Goal: Transaction & Acquisition: Purchase product/service

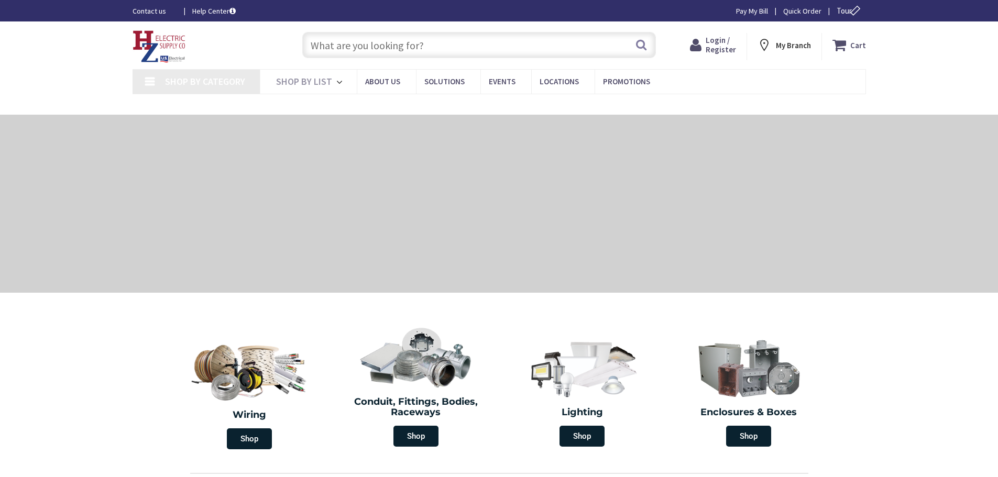
type input "[PERSON_NAME][GEOGRAPHIC_DATA], [GEOGRAPHIC_DATA]"
click at [334, 41] on input "text" at bounding box center [479, 45] width 354 height 26
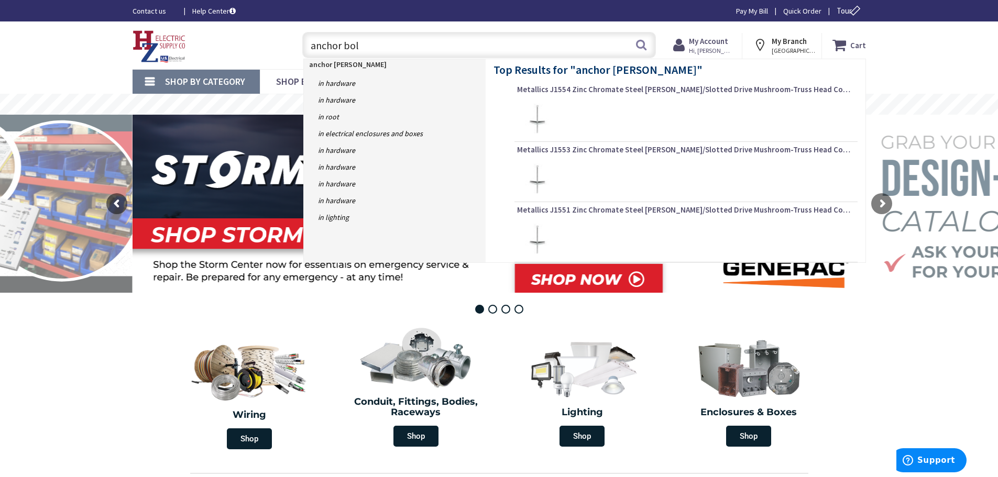
type input "anchor bolt"
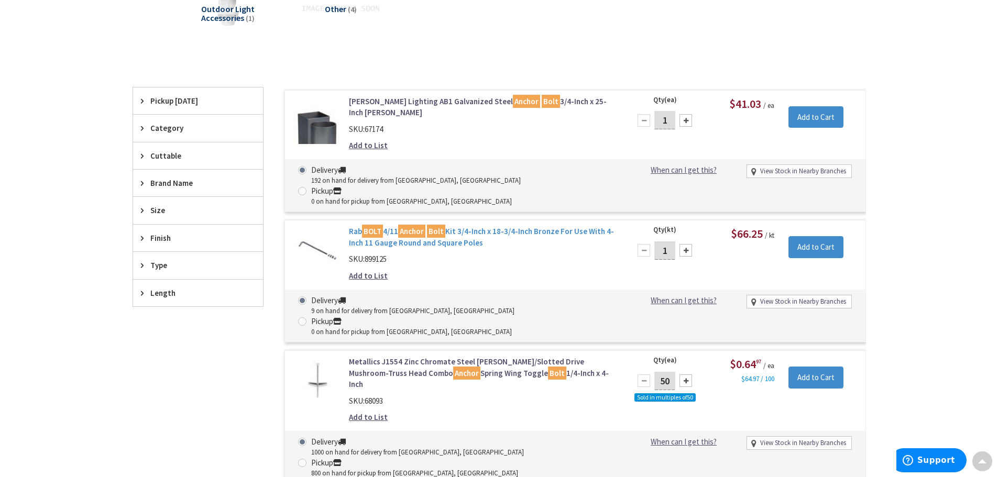
scroll to position [316, 0]
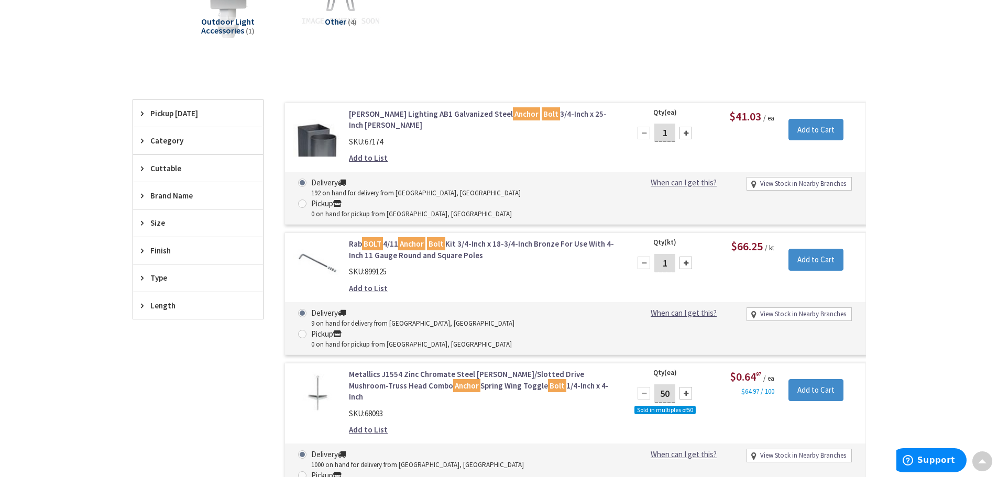
click at [478, 238] on link "Rab BOLT 4/11 Anchor Bolt Kit 3/4-Inch x 18-3/4-Inch Bronze For Use With 4-Inch…" at bounding box center [482, 249] width 267 height 23
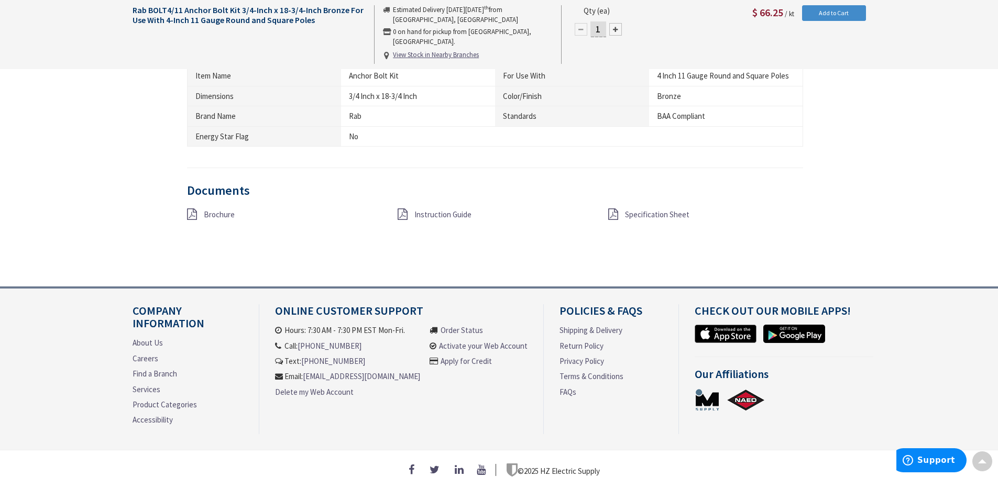
scroll to position [621, 0]
